Goal: Task Accomplishment & Management: Manage account settings

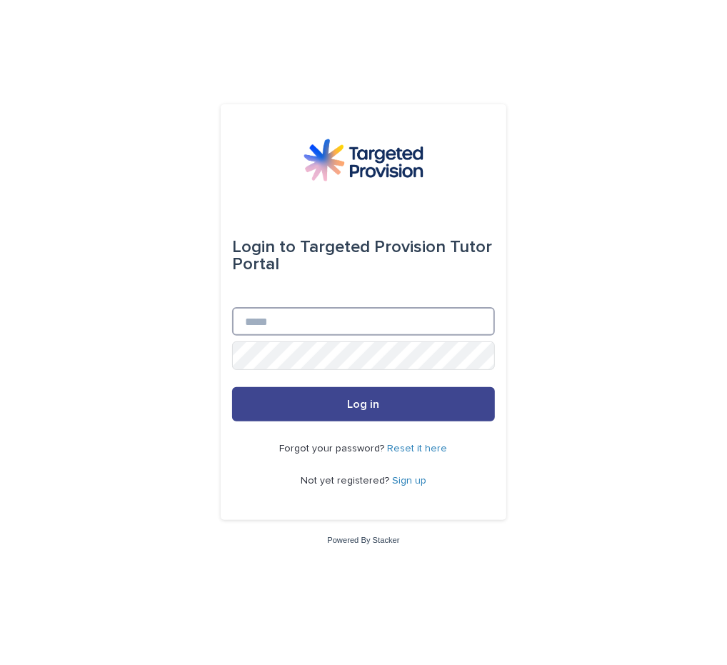
type input "**********"
click at [387, 417] on button "Log in" at bounding box center [363, 404] width 263 height 34
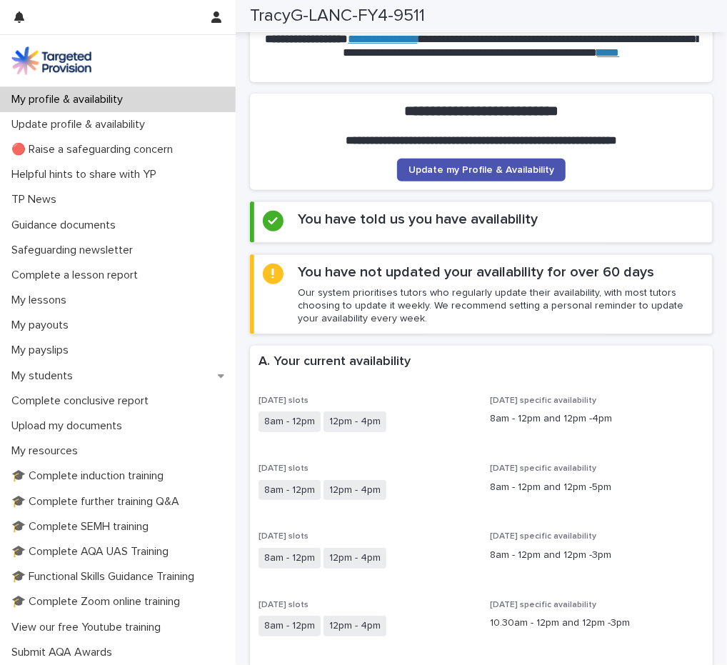
scroll to position [143, 0]
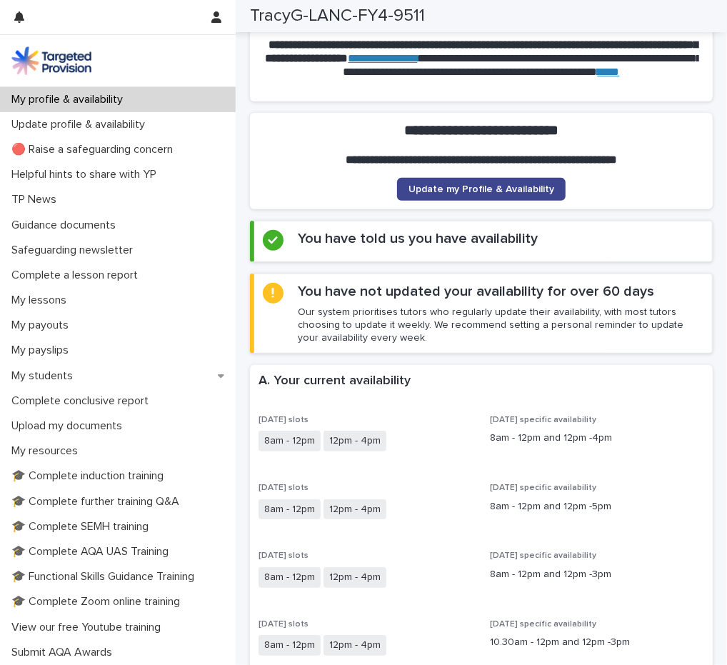
click at [473, 189] on span "Update my Profile & Availability" at bounding box center [482, 189] width 146 height 10
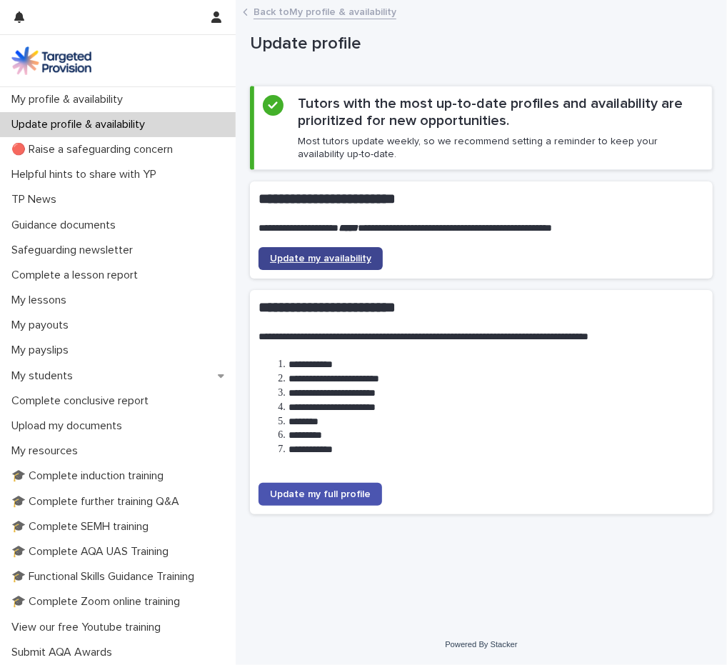
click at [326, 254] on span "Update my availability" at bounding box center [320, 259] width 101 height 10
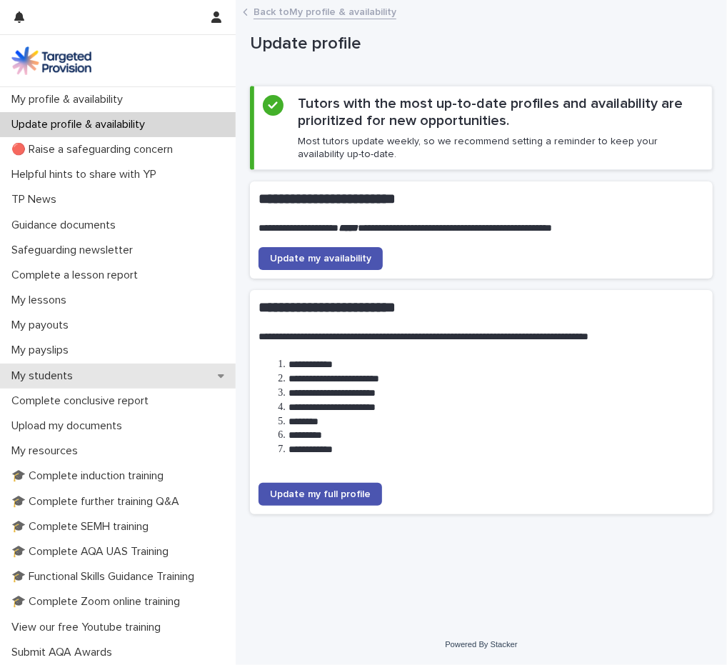
click at [52, 372] on p "My students" at bounding box center [45, 376] width 79 height 14
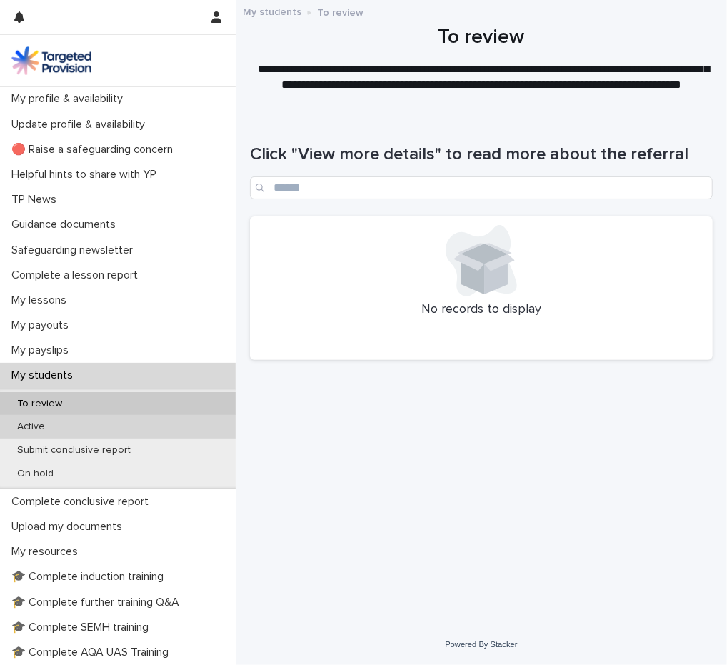
click at [52, 431] on p "Active" at bounding box center [31, 427] width 51 height 12
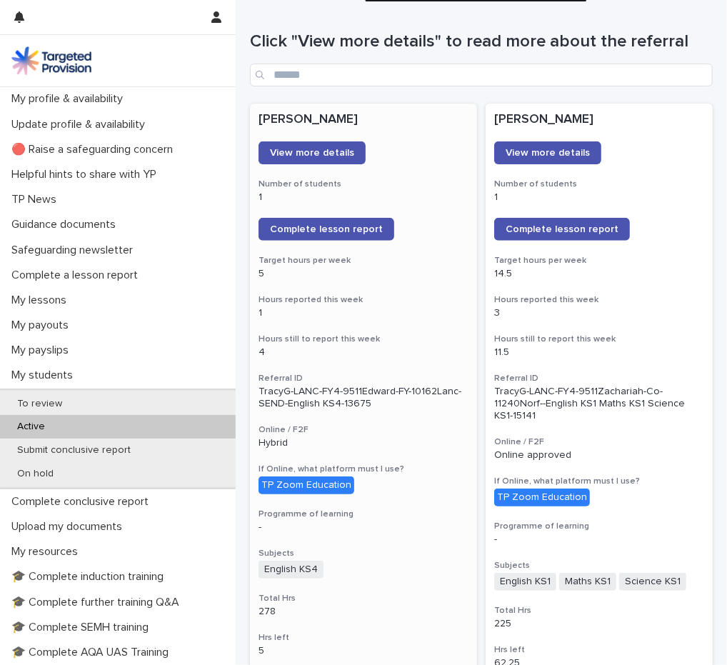
scroll to position [71, 0]
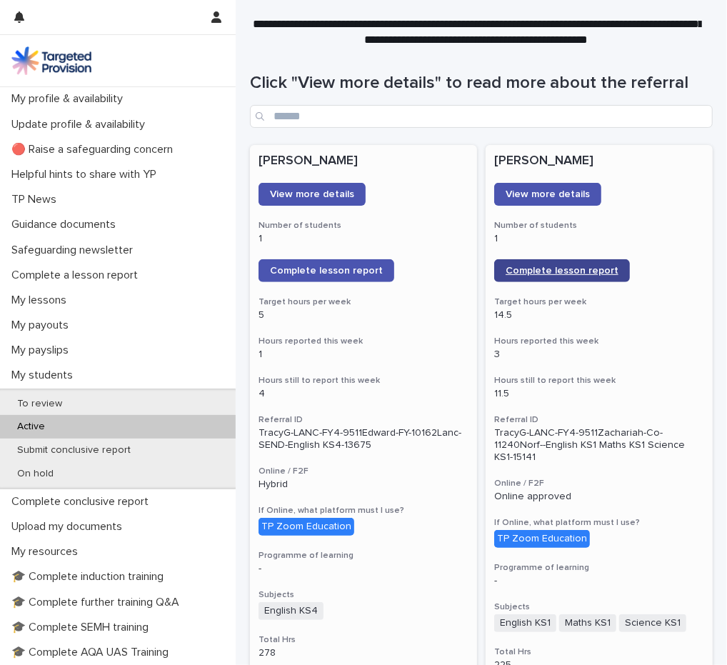
click at [546, 274] on span "Complete lesson report" at bounding box center [562, 271] width 113 height 10
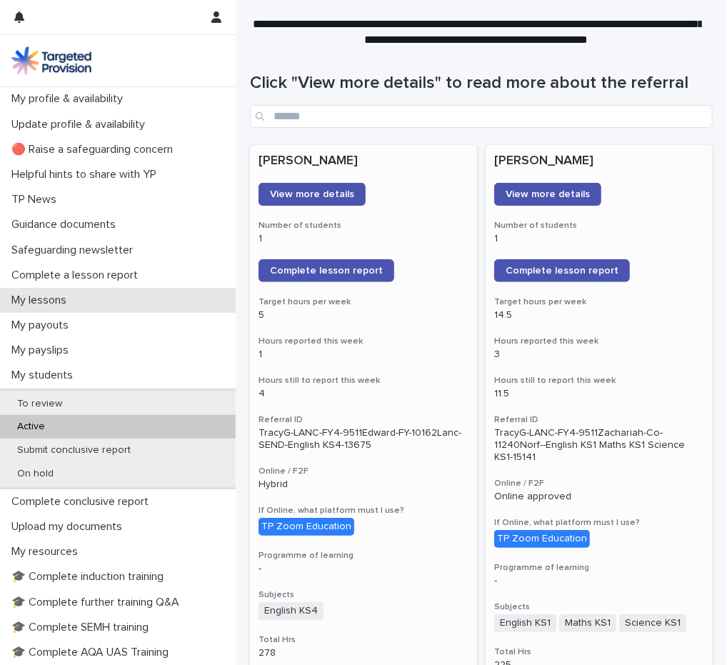
click at [54, 304] on p "My lessons" at bounding box center [42, 301] width 72 height 14
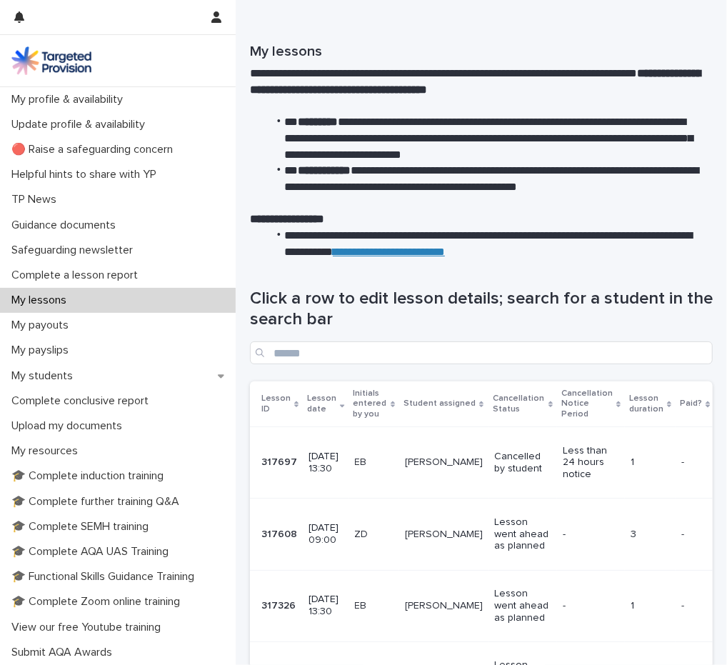
click at [436, 526] on div "Zachariah" at bounding box center [444, 533] width 78 height 15
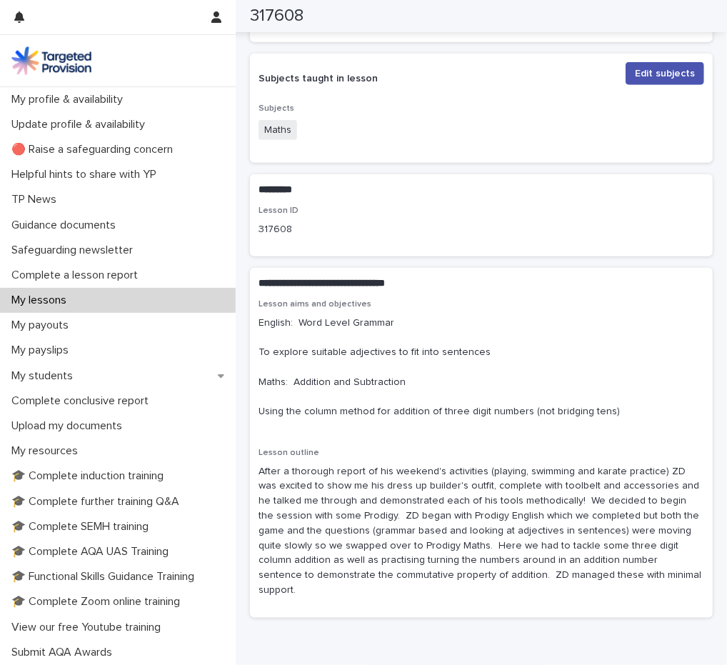
scroll to position [500, 0]
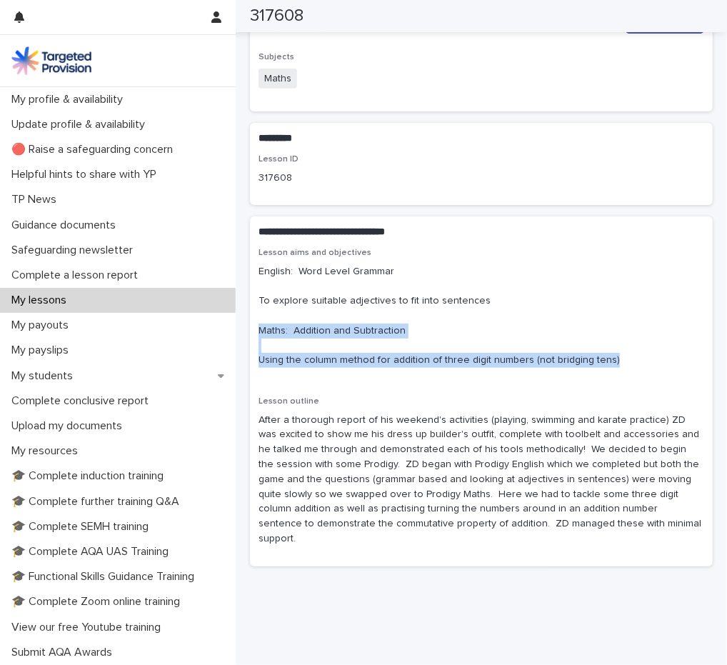
drag, startPoint x: 260, startPoint y: 360, endPoint x: 624, endPoint y: 396, distance: 365.4
click at [624, 369] on p "English: Word Level Grammar To explore suitable adjectives to fit into sentence…" at bounding box center [482, 316] width 446 height 104
copy p "Maths: Addition and Subtraction Using the column method for addition of three d…"
